Goal: Transaction & Acquisition: Obtain resource

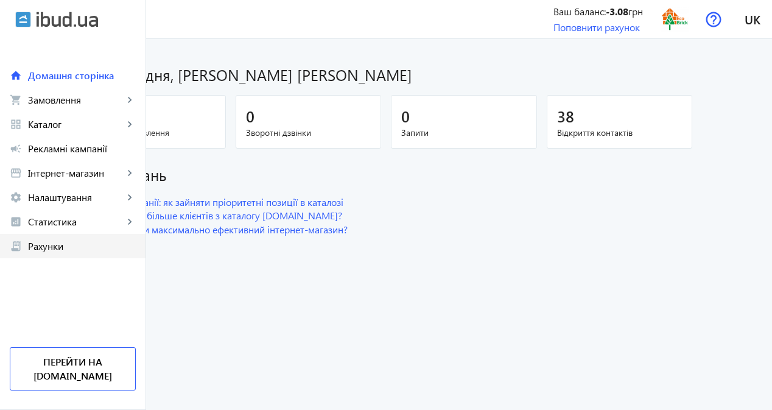
click at [68, 242] on span "Рахунки" at bounding box center [82, 246] width 108 height 12
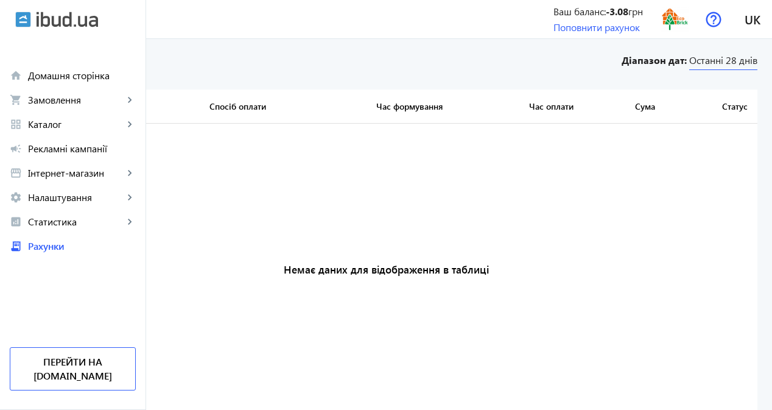
click at [710, 62] on span "Останні 28 днів" at bounding box center [724, 62] width 68 height 16
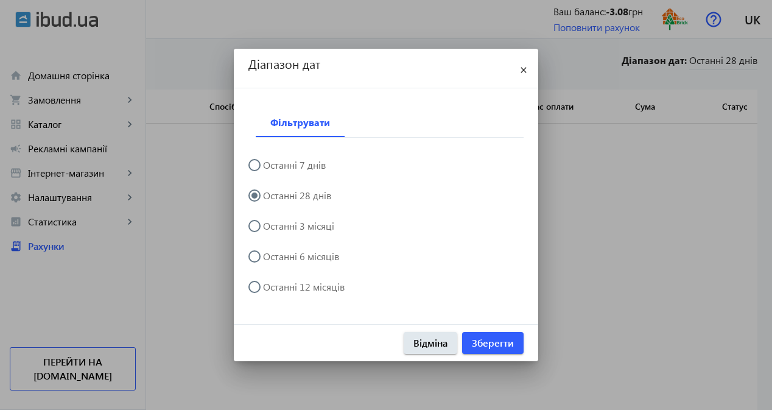
click at [325, 288] on label "Останні 12 місяців" at bounding box center [303, 287] width 84 height 10
click at [273, 288] on input "Останні 12 місяців" at bounding box center [261, 293] width 24 height 24
radio input "true"
click at [485, 345] on span "Зберегти" at bounding box center [493, 342] width 42 height 13
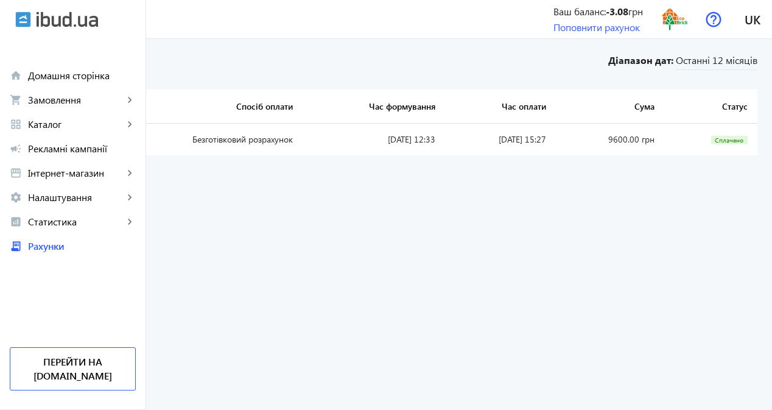
click at [59, 136] on link "UA-5888" at bounding box center [41, 139] width 35 height 12
click at [75, 80] on span "Домашня сторінка" at bounding box center [82, 75] width 108 height 12
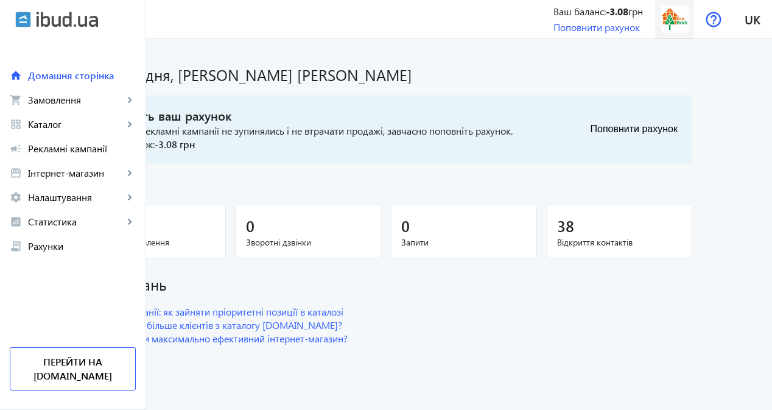
click at [677, 18] on img at bounding box center [675, 18] width 27 height 27
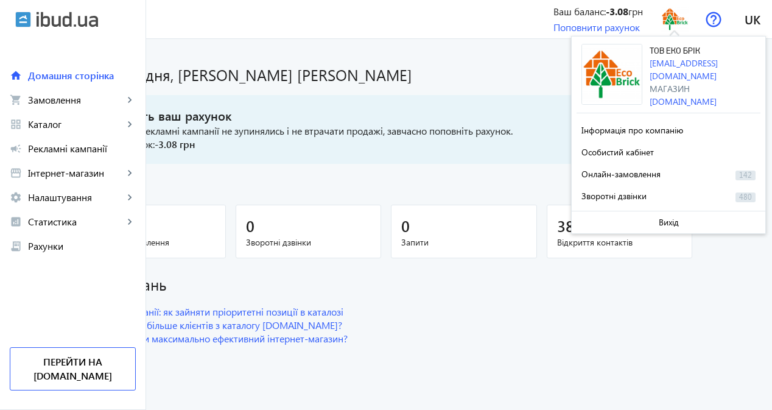
click at [356, 141] on span "Ваш залишок: -3.08 грн" at bounding box center [303, 144] width 419 height 13
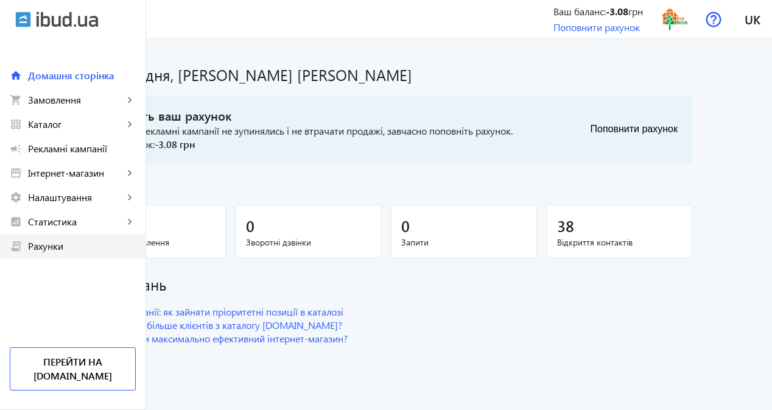
click at [37, 242] on span "Рахунки" at bounding box center [82, 246] width 108 height 12
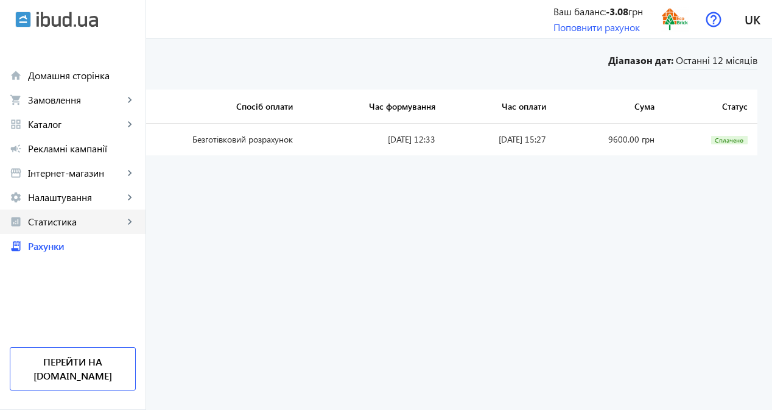
click at [49, 224] on span "Статистика" at bounding box center [76, 222] width 96 height 12
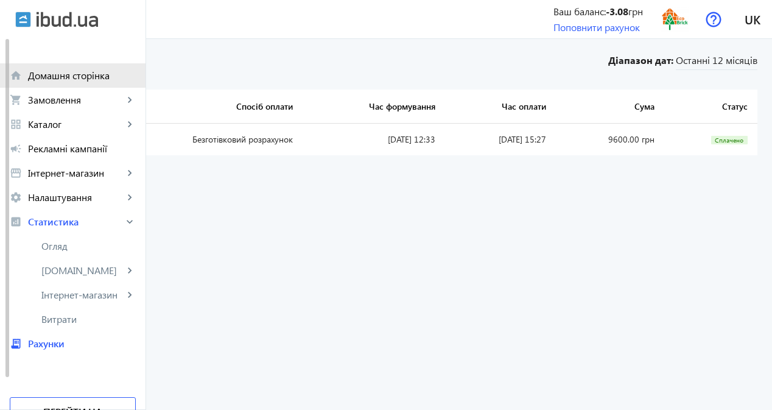
click at [58, 73] on span "Домашня сторінка" at bounding box center [82, 75] width 108 height 12
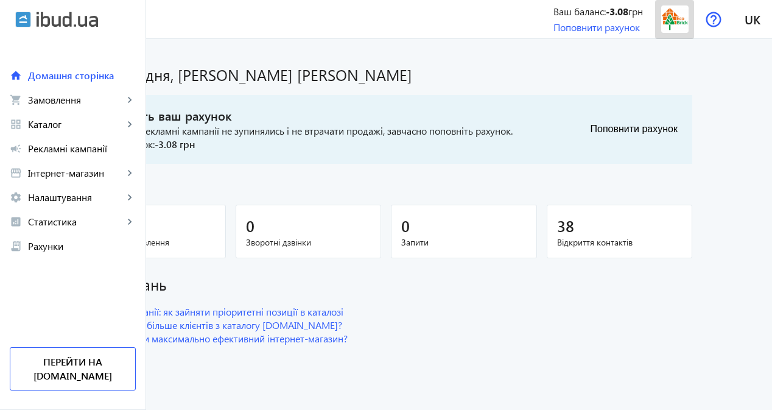
click at [688, 24] on img at bounding box center [675, 18] width 27 height 27
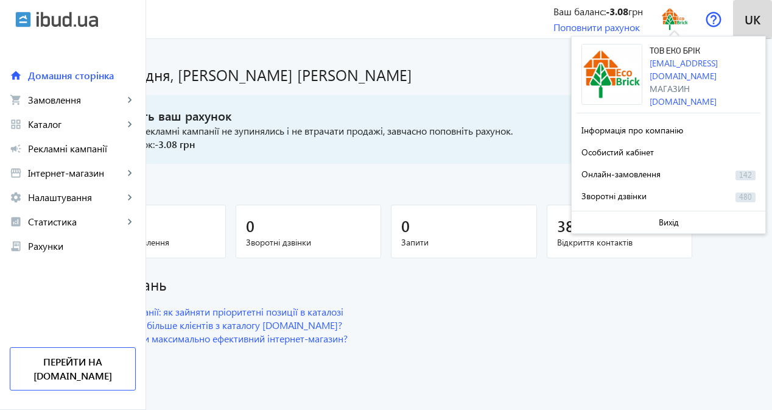
click at [760, 24] on span "uk" at bounding box center [753, 19] width 16 height 15
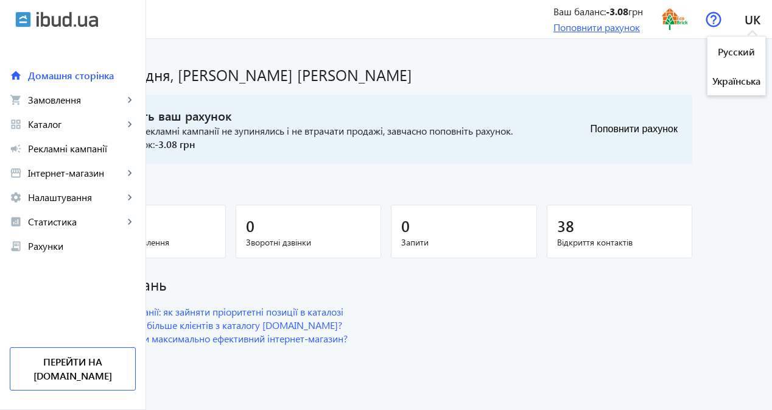
click at [590, 27] on link "Поповнити рахунок" at bounding box center [597, 27] width 87 height 13
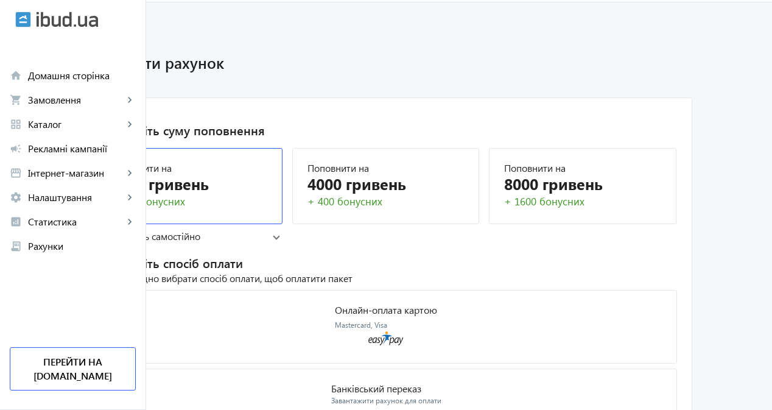
scroll to position [52, 0]
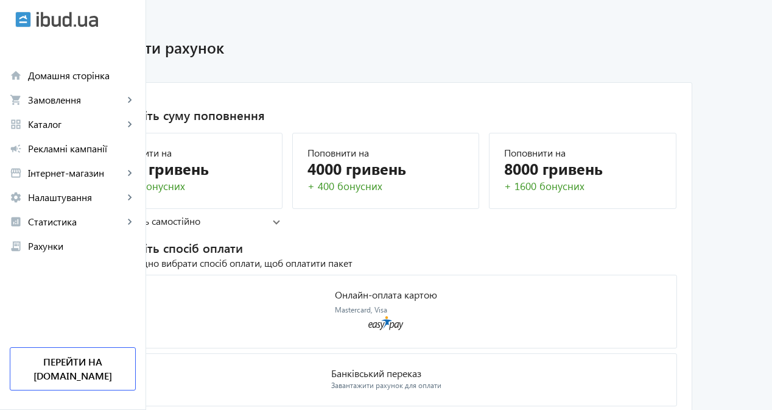
click at [247, 219] on mat-panel-title "або вкажіть самостійно" at bounding box center [184, 220] width 175 height 13
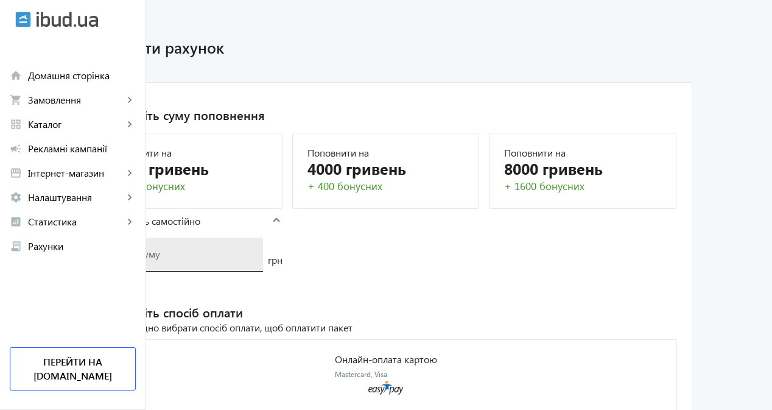
click at [237, 249] on input "number" at bounding box center [179, 253] width 149 height 13
type input "9600"
click at [442, 267] on mat-card "1. Виберіть суму поповнення Поповнити на 2000 гривень + 100 бонусних Поповнити …" at bounding box center [386, 286] width 613 height 409
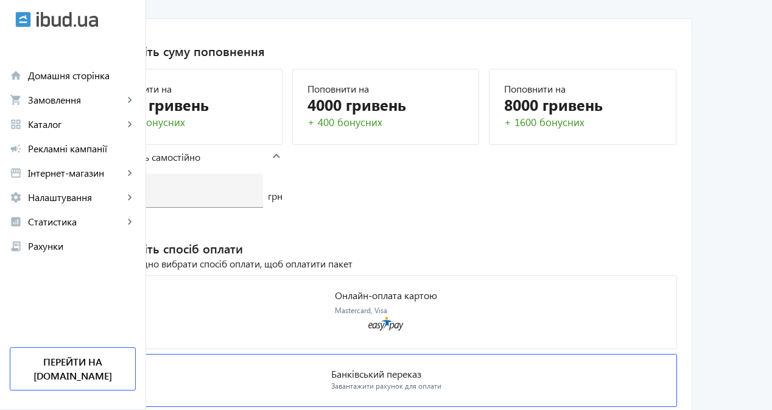
click at [524, 354] on mat-card "Банківський переказ Завантажити рахунок для оплати" at bounding box center [386, 380] width 582 height 53
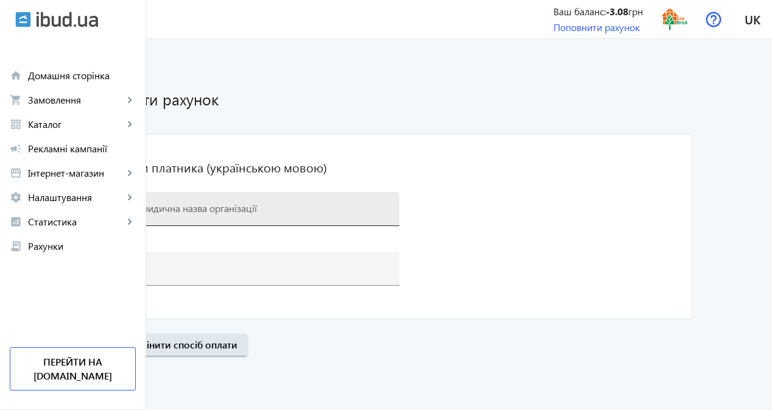
click at [268, 211] on input at bounding box center [247, 208] width 285 height 13
paste input "ФОП [PERSON_NAME]"
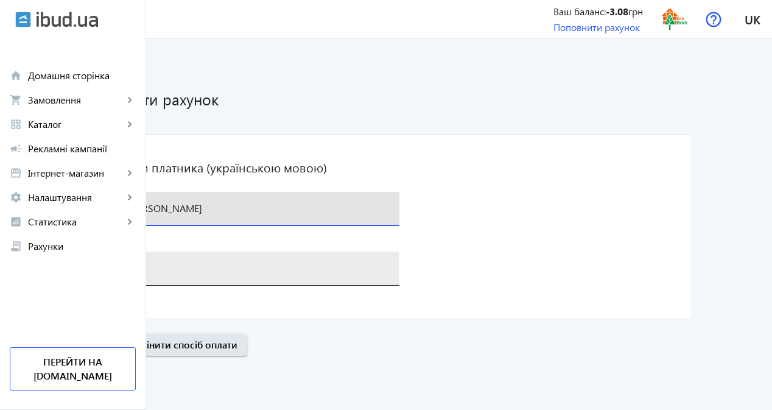
type input "ФОП [PERSON_NAME]"
click at [242, 254] on div "+38(0" at bounding box center [247, 269] width 285 height 34
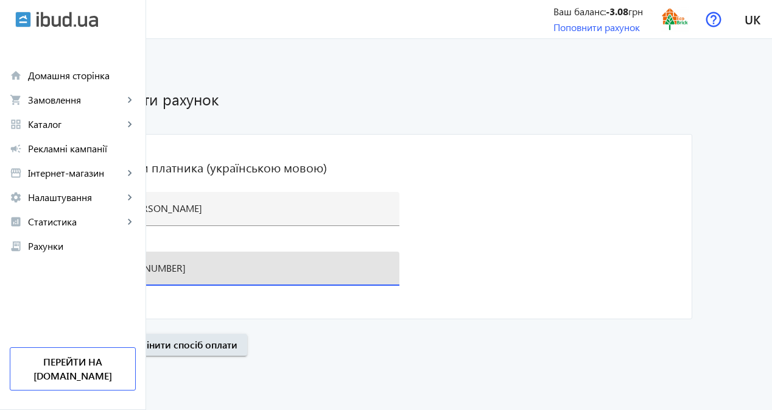
type input "[PHONE_NUMBER]"
click at [635, 175] on mat-card "Реквізити платника (українською мовою) [PERSON_NAME] [PHONE_NUMBER]" at bounding box center [386, 226] width 613 height 185
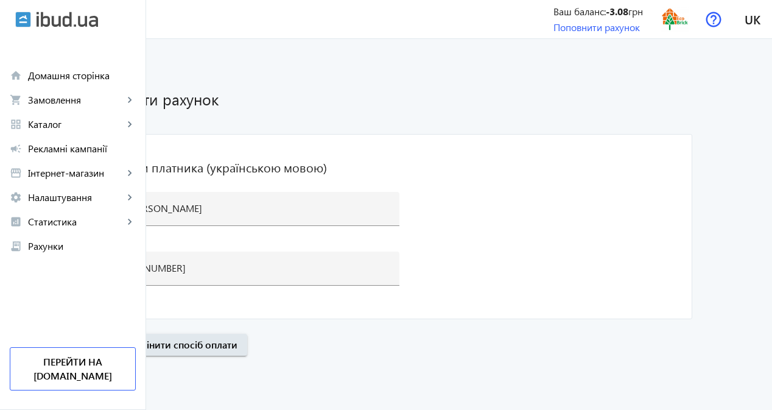
click at [110, 347] on span "Далі" at bounding box center [100, 344] width 20 height 13
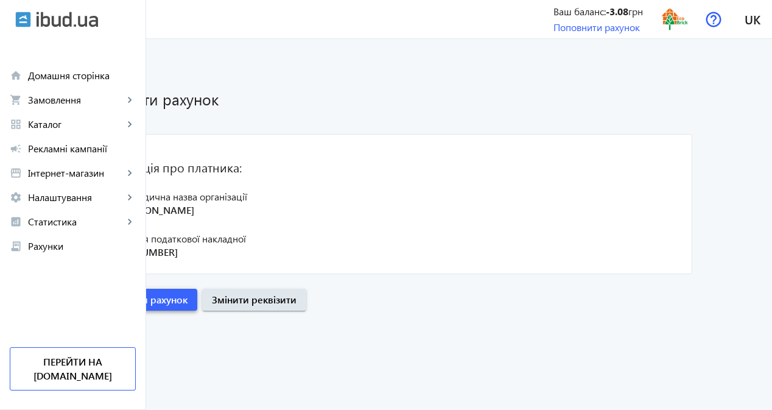
click at [188, 295] on span "Сформувати рахунок" at bounding box center [139, 299] width 98 height 13
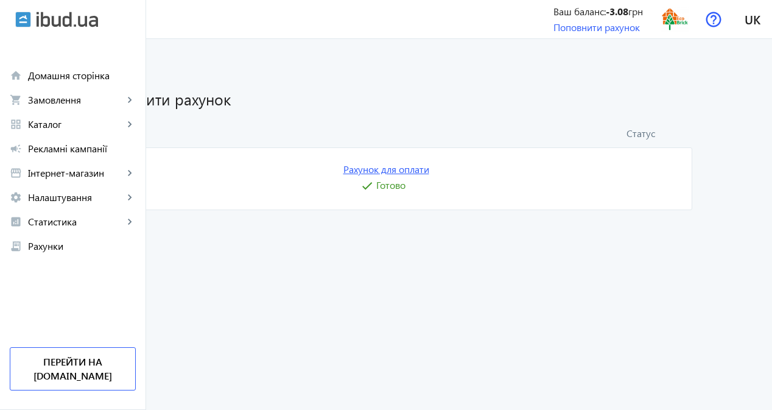
click at [429, 170] on link "Рахунок для оплати" at bounding box center [387, 169] width 86 height 13
